Goal: Navigation & Orientation: Find specific page/section

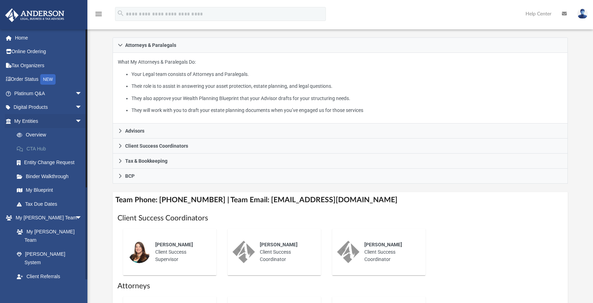
scroll to position [105, 0]
click at [31, 50] on link "Online Ordering" at bounding box center [49, 52] width 88 height 14
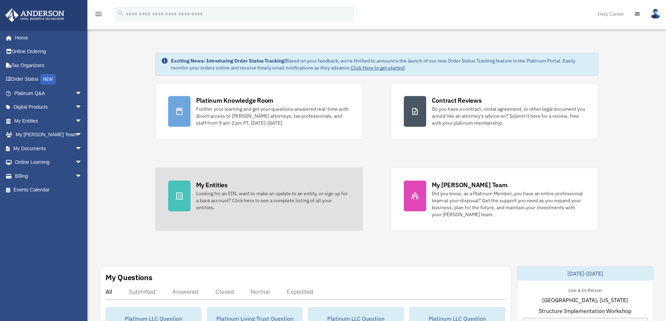
click at [211, 196] on div "Looking for an EIN, want to make an update to an entity, or sign up for a bank …" at bounding box center [273, 200] width 154 height 21
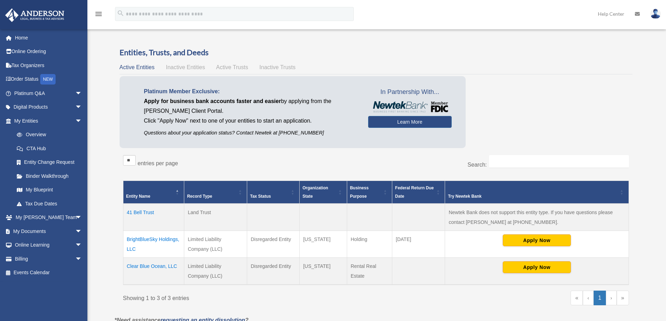
scroll to position [35, 0]
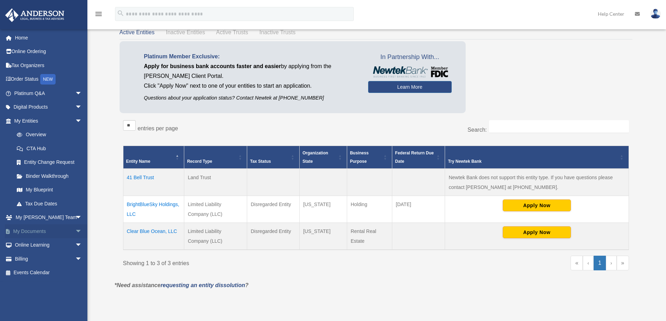
click at [75, 232] on span "arrow_drop_down" at bounding box center [82, 232] width 14 height 14
click at [51, 270] on link "Forms Library" at bounding box center [51, 273] width 83 height 14
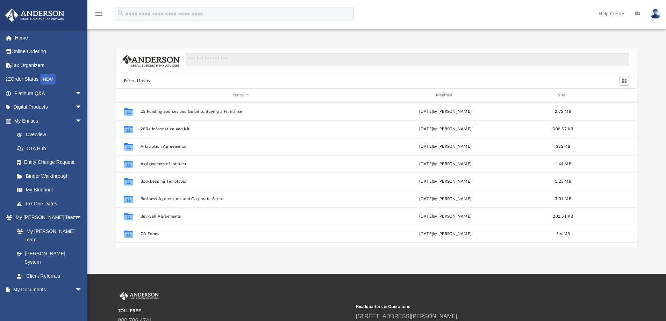
scroll to position [154, 516]
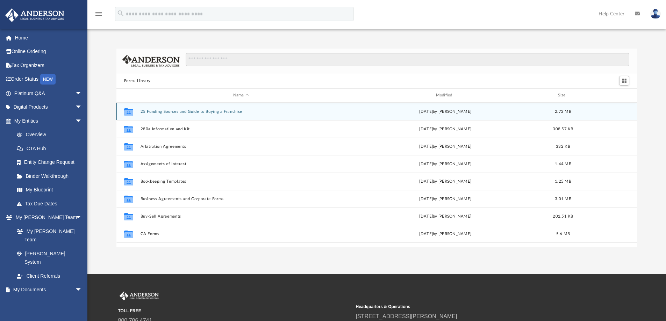
click at [201, 112] on button "25 Funding Sources and Guide to Buying a Franchise" at bounding box center [240, 111] width 201 height 5
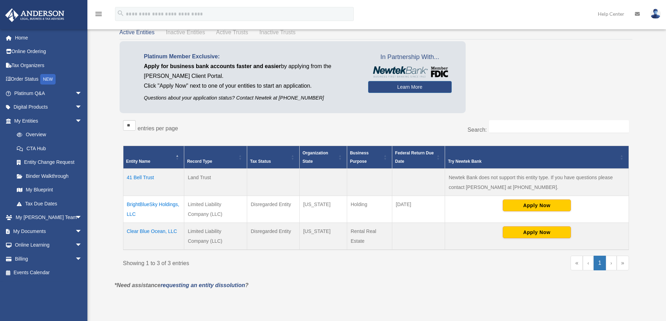
scroll to position [35, 0]
click at [75, 244] on span "arrow_drop_down" at bounding box center [82, 246] width 14 height 14
click at [39, 257] on link "Courses" at bounding box center [51, 259] width 83 height 14
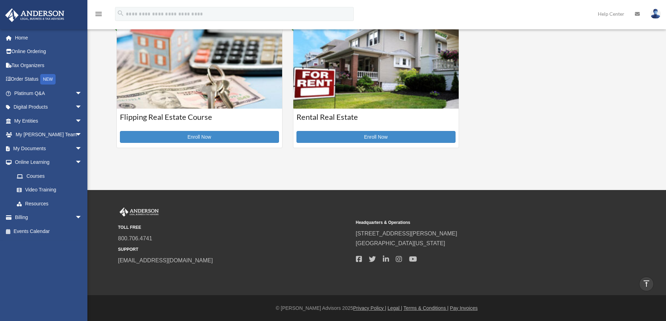
scroll to position [137, 0]
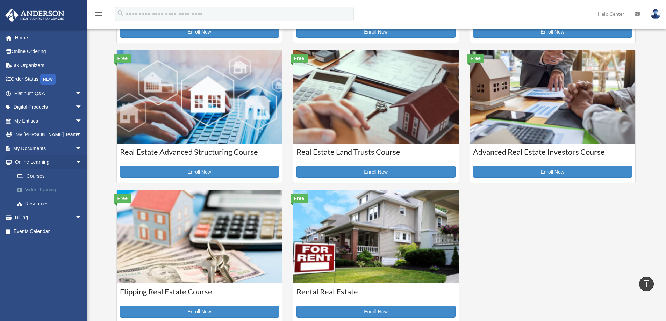
click at [50, 192] on link "Video Training" at bounding box center [51, 190] width 83 height 14
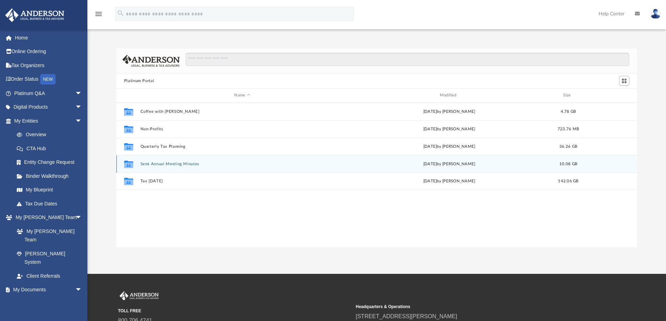
scroll to position [154, 516]
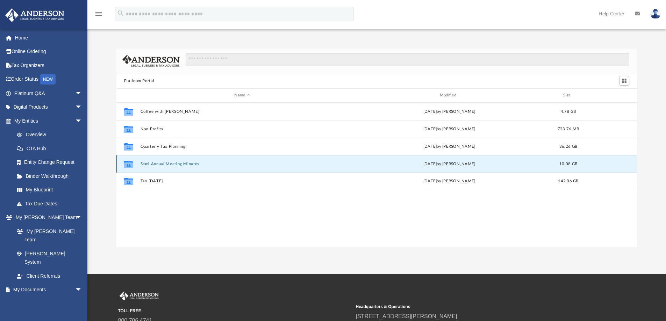
click at [177, 165] on button "Semi Annual Meeting Minutes" at bounding box center [242, 164] width 204 height 5
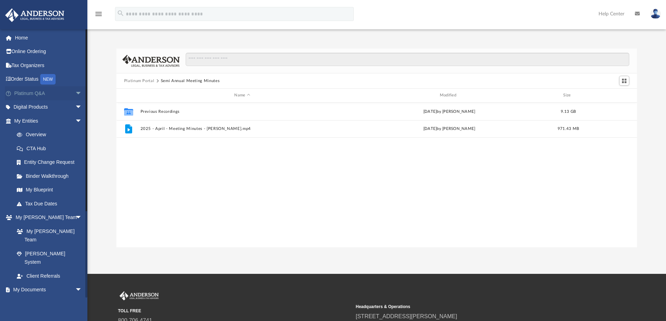
click at [75, 94] on span "arrow_drop_down" at bounding box center [82, 93] width 14 height 14
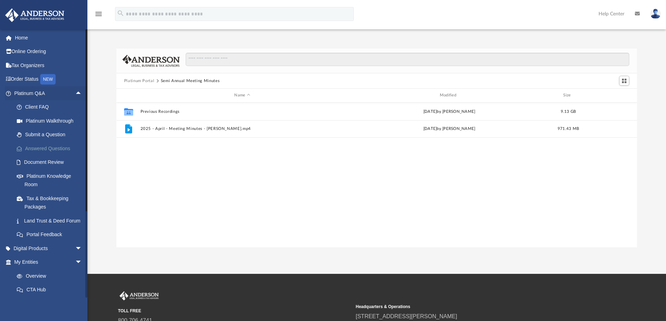
click at [59, 148] on link "Answered Questions" at bounding box center [51, 149] width 83 height 14
